Goal: Transaction & Acquisition: Purchase product/service

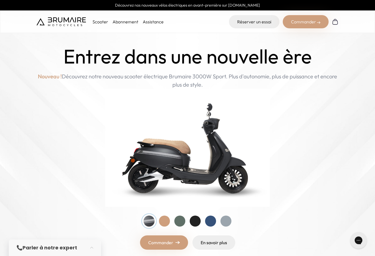
click at [299, 21] on div "Commander" at bounding box center [306, 21] width 46 height 13
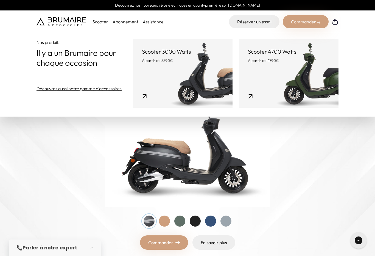
click at [261, 75] on link "Scooter 4700 Watts À partir de 4790€" at bounding box center [288, 73] width 99 height 69
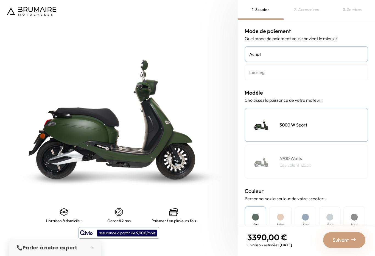
click at [264, 160] on img at bounding box center [261, 161] width 27 height 27
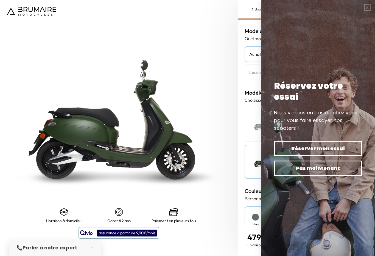
click at [285, 170] on span "Pas maintenant" at bounding box center [318, 168] width 69 height 8
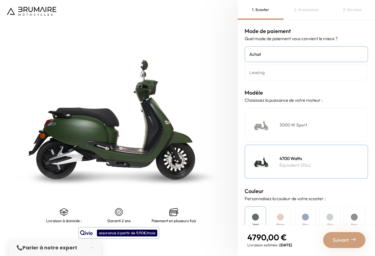
click at [276, 206] on div "Beige" at bounding box center [280, 220] width 23 height 28
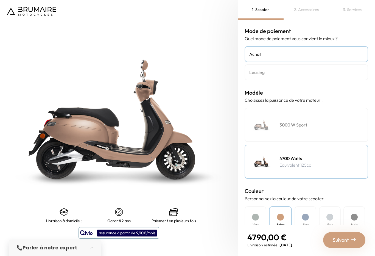
click at [247, 206] on div "Vert" at bounding box center [256, 220] width 22 height 28
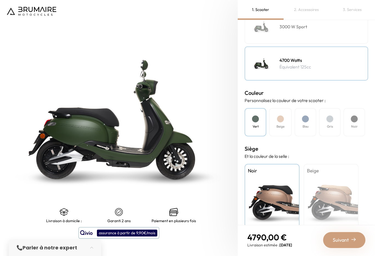
scroll to position [98, 0]
click at [315, 175] on div "Beige" at bounding box center [331, 198] width 55 height 69
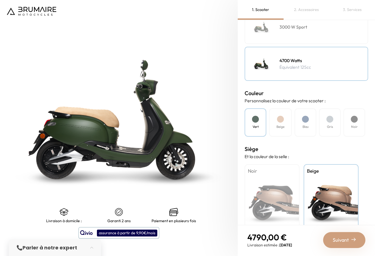
click at [351, 236] on div "Suivant" at bounding box center [344, 240] width 42 height 16
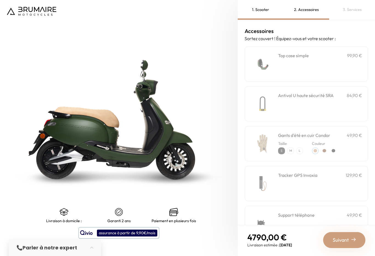
click at [352, 238] on img at bounding box center [354, 239] width 4 height 4
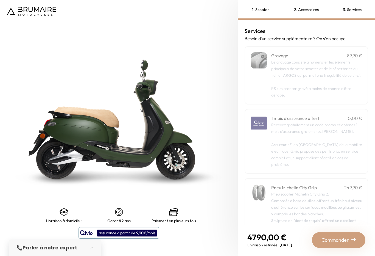
click at [350, 239] on div "Commander" at bounding box center [339, 240] width 54 height 16
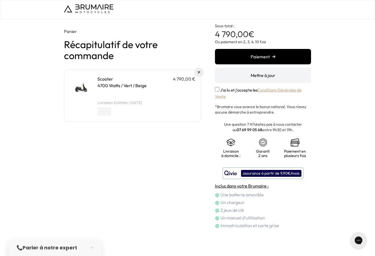
click at [77, 10] on img at bounding box center [88, 8] width 49 height 9
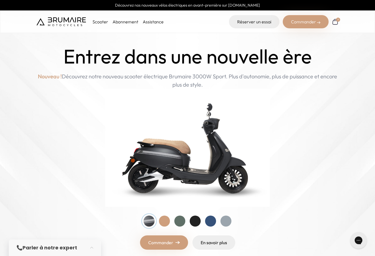
click at [122, 21] on link "Abonnement" at bounding box center [126, 21] width 26 height 5
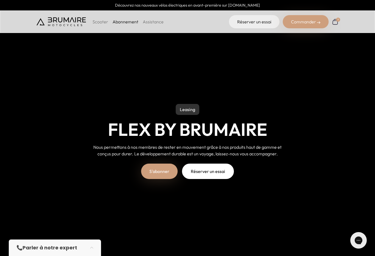
click at [157, 179] on link "S'abonner" at bounding box center [159, 171] width 37 height 15
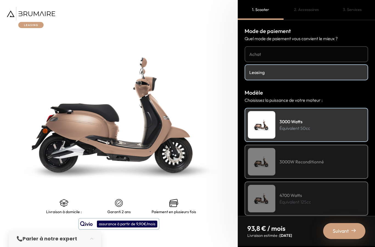
click at [340, 199] on div "4700 Watts Équivalent 125cc" at bounding box center [307, 198] width 124 height 34
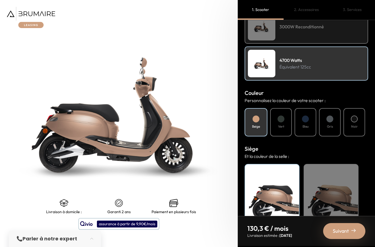
scroll to position [135, 0]
click at [285, 122] on div "Vert" at bounding box center [281, 122] width 22 height 28
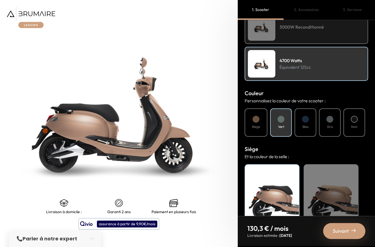
click at [345, 207] on div "Beige" at bounding box center [331, 198] width 55 height 69
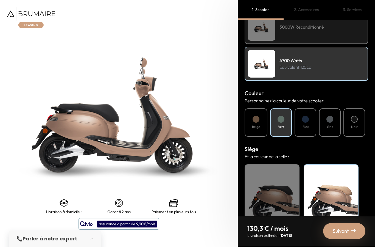
scroll to position [24, 0]
click at [352, 229] on img at bounding box center [354, 230] width 4 height 4
